Goal: Information Seeking & Learning: Learn about a topic

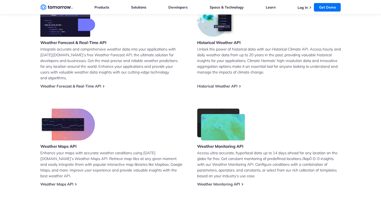
scroll to position [75, 0]
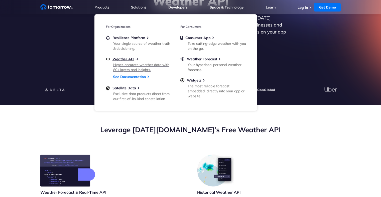
click at [126, 59] on span "Weather API" at bounding box center [123, 59] width 22 height 5
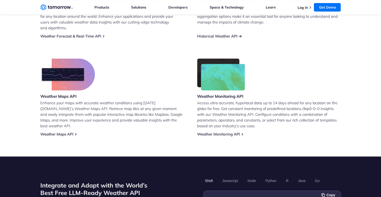
scroll to position [200, 0]
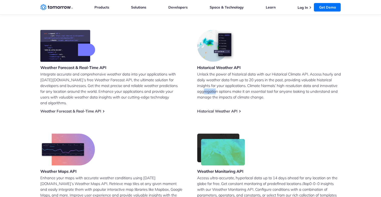
click at [232, 95] on p "Unlock the power of historical data with our Historical Climate API. Access hou…" at bounding box center [269, 85] width 144 height 29
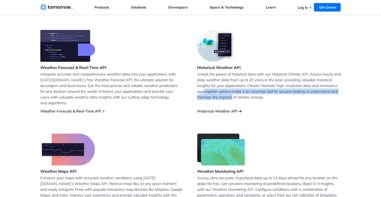
click at [208, 109] on link "Historical Weather API" at bounding box center [217, 111] width 40 height 5
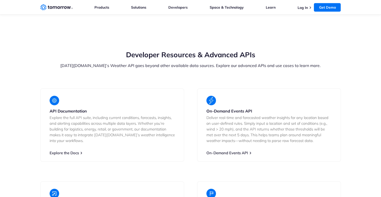
scroll to position [876, 0]
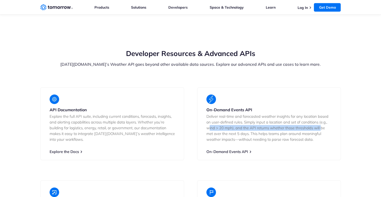
drag, startPoint x: 228, startPoint y: 121, endPoint x: 320, endPoint y: 122, distance: 91.8
click at [320, 122] on p "Deliver real-time and forecasted weather insights for any location based on use…" at bounding box center [268, 128] width 125 height 29
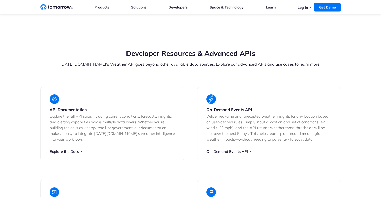
click at [310, 128] on p "Deliver real-time and forecasted weather insights for any location based on use…" at bounding box center [268, 128] width 125 height 29
drag, startPoint x: 295, startPoint y: 134, endPoint x: 230, endPoint y: 133, distance: 65.3
click at [230, 133] on p "Deliver real-time and forecasted weather insights for any location based on use…" at bounding box center [268, 128] width 125 height 29
click at [106, 123] on p "Explore the full API suite, including current conditions, forecasts, insights, …" at bounding box center [112, 128] width 125 height 29
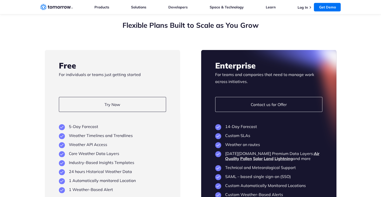
scroll to position [1176, 0]
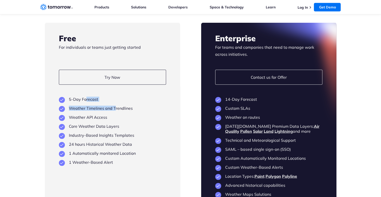
click at [115, 98] on ul "5-Day Forecast Weather Timelines and Trendlines Weather API Access Core Weather…" at bounding box center [112, 131] width 107 height 68
drag, startPoint x: 77, startPoint y: 126, endPoint x: 122, endPoint y: 133, distance: 45.2
click at [122, 132] on ul "5-Day Forecast Weather Timelines and Trendlines Weather API Access Core Weather…" at bounding box center [112, 131] width 107 height 68
click at [146, 142] on li "24 hours Historical Weather Data" at bounding box center [112, 144] width 107 height 5
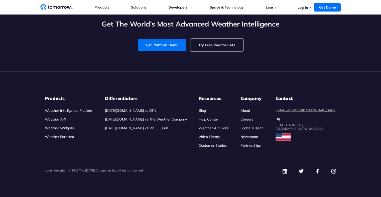
scroll to position [2328, 0]
